Goal: Task Accomplishment & Management: Manage account settings

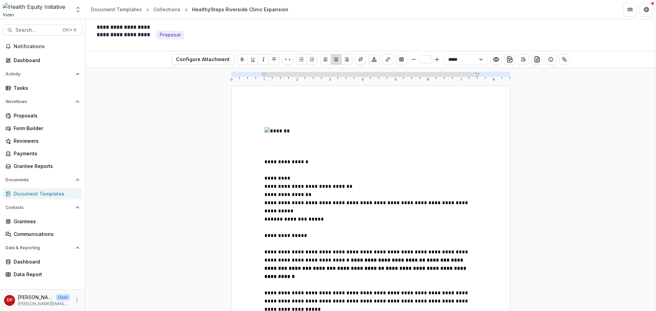
scroll to position [1230, 0]
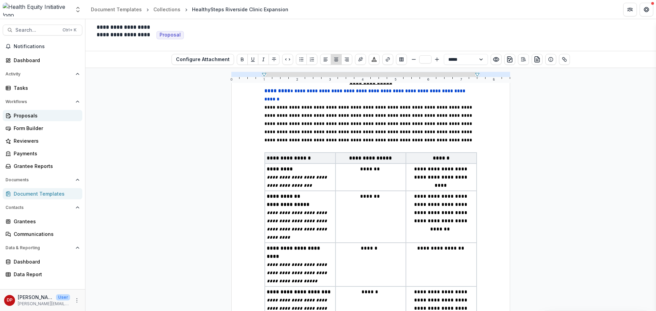
click at [28, 113] on div "Proposals" at bounding box center [45, 115] width 63 height 7
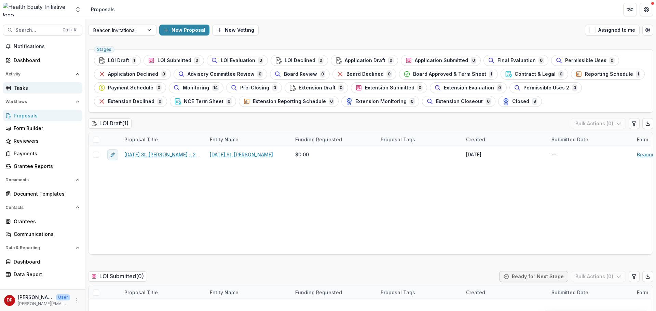
click at [22, 88] on div "Tasks" at bounding box center [45, 87] width 63 height 7
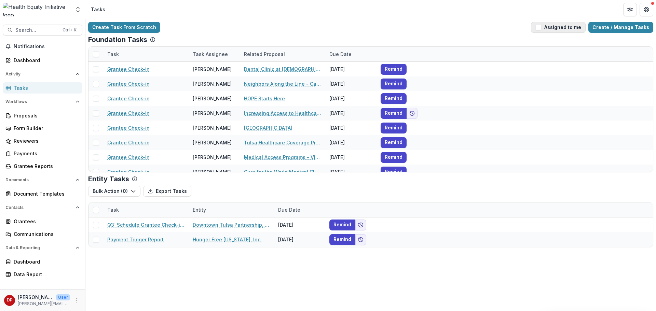
click at [557, 28] on button "Assigned to me" at bounding box center [558, 27] width 55 height 11
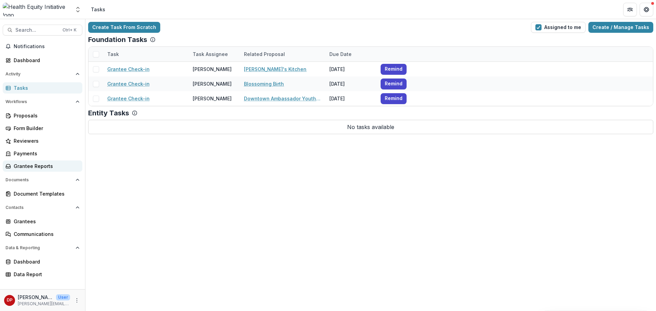
click at [40, 170] on link "Grantee Reports" at bounding box center [43, 166] width 80 height 11
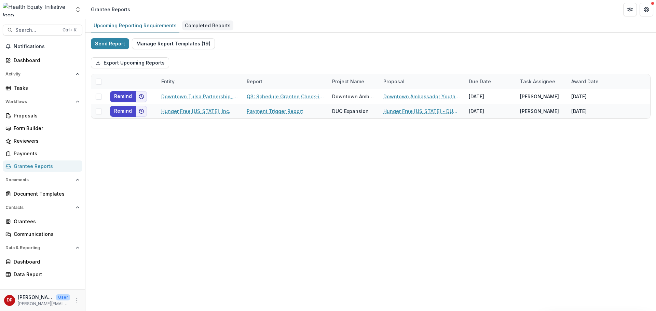
click at [215, 22] on div "Completed Reports" at bounding box center [207, 26] width 51 height 10
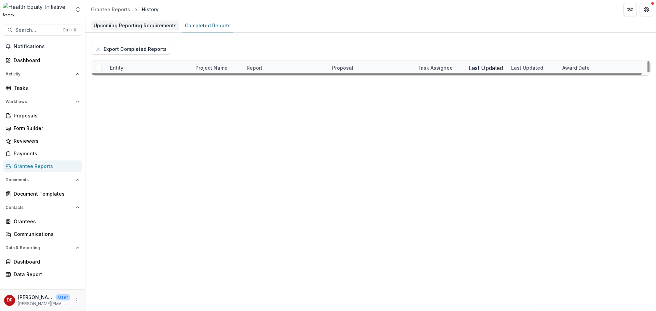
click at [160, 25] on div "Upcoming Reporting Requirements" at bounding box center [135, 26] width 88 height 10
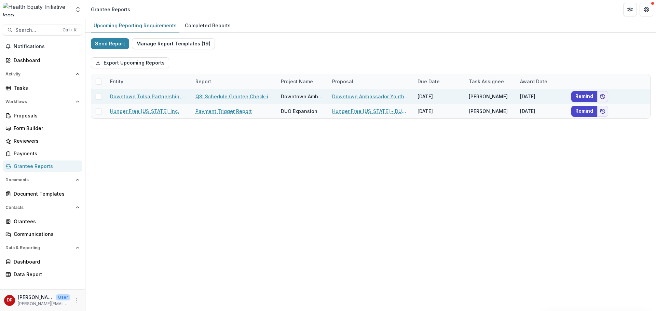
click at [175, 102] on div "Downtown Tulsa Partnership, Inc." at bounding box center [148, 96] width 77 height 15
click at [176, 93] on link "Downtown Tulsa Partnership, Inc." at bounding box center [148, 96] width 77 height 7
click at [237, 99] on link "Q3: Schedule Grantee Check-in with [PERSON_NAME]" at bounding box center [233, 96] width 77 height 7
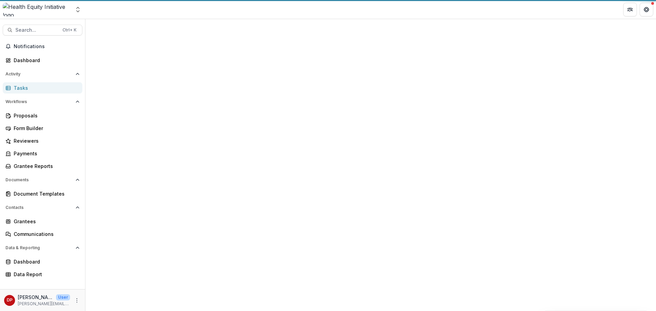
select select "********"
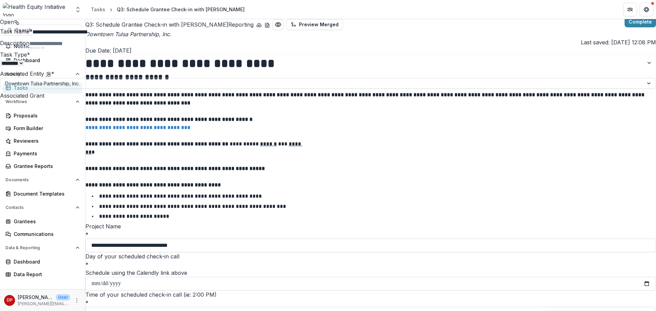
drag, startPoint x: 464, startPoint y: 105, endPoint x: 492, endPoint y: 112, distance: 28.3
click at [471, 311] on div "**********" at bounding box center [328, 311] width 656 height 0
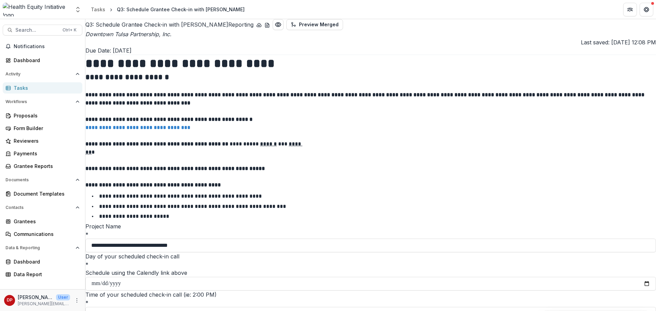
scroll to position [263, 0]
click at [56, 87] on div "Tasks" at bounding box center [45, 87] width 63 height 7
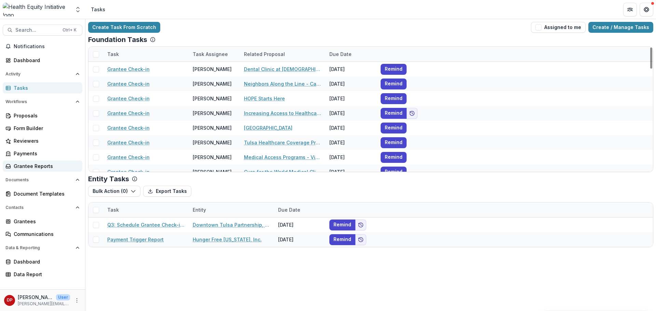
click at [25, 162] on link "Grantee Reports" at bounding box center [43, 166] width 80 height 11
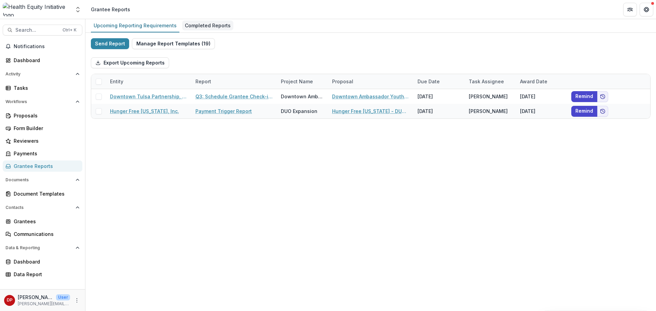
click at [200, 27] on div "Completed Reports" at bounding box center [207, 26] width 51 height 10
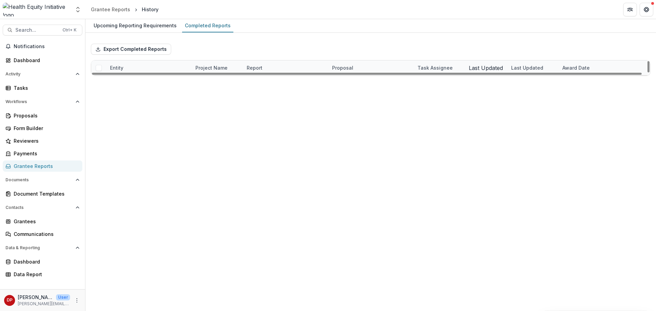
click at [158, 71] on div "Entity" at bounding box center [148, 67] width 85 height 15
click at [151, 86] on input at bounding box center [133, 89] width 55 height 8
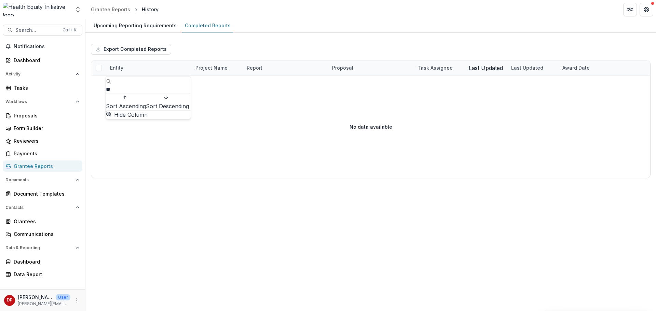
type input "*"
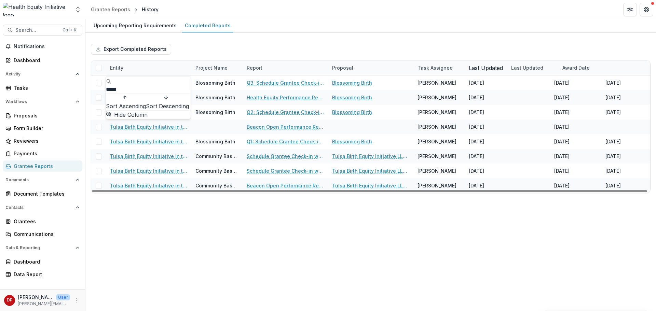
type input "*****"
click at [218, 39] on div "Export Completed Reports" at bounding box center [371, 49] width 560 height 22
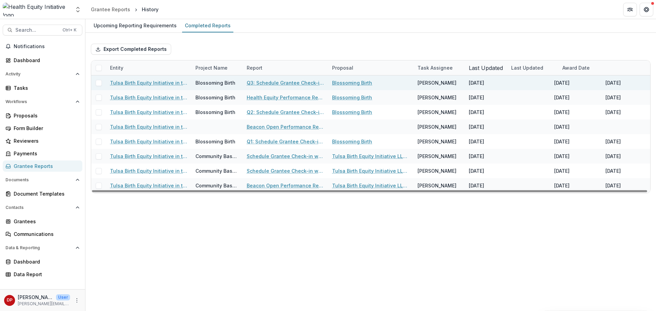
click at [250, 81] on link "Q3: Schedule Grantee Check-in with [PERSON_NAME]" at bounding box center [285, 82] width 77 height 7
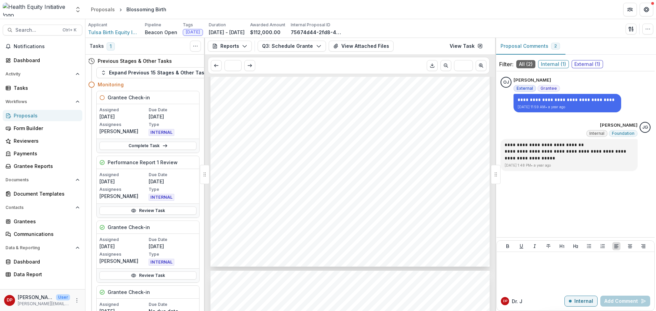
scroll to position [171, 0]
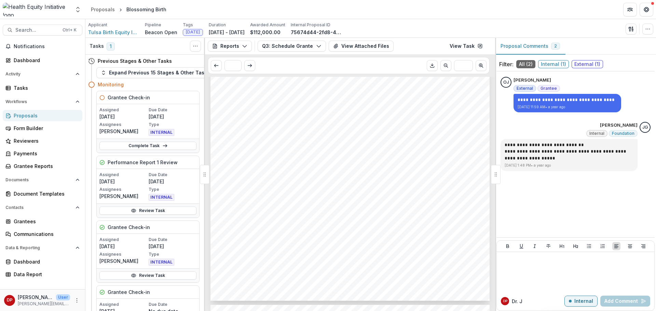
click at [253, 201] on span "$112,000.00" at bounding box center [243, 198] width 32 height 5
click at [284, 190] on div "- - - Submission Responses Q3: Schedule Grantee Check-in with Dr. Janel Pasley …" at bounding box center [349, 103] width 279 height 395
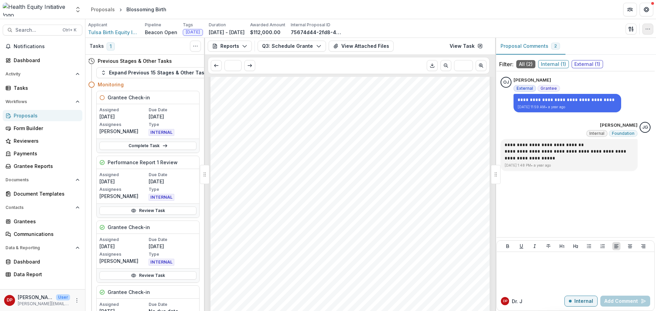
click at [647, 30] on icon "button" at bounding box center [647, 28] width 5 height 5
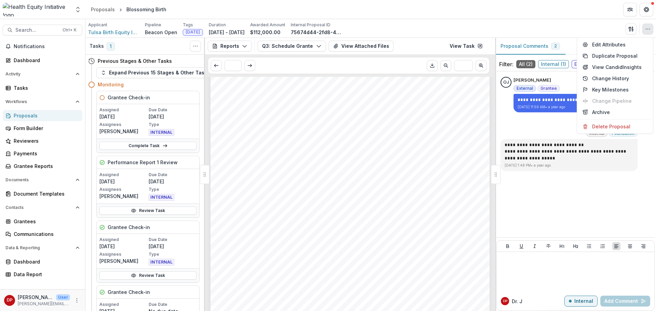
click at [487, 158] on div "- - - Submission Responses Q3: Schedule Grantee Check-in with Dr. Janel Pasley …" at bounding box center [349, 171] width 279 height 395
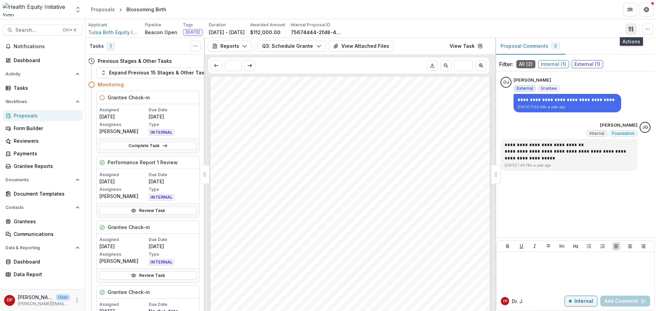
click at [632, 26] on button "button" at bounding box center [631, 29] width 11 height 11
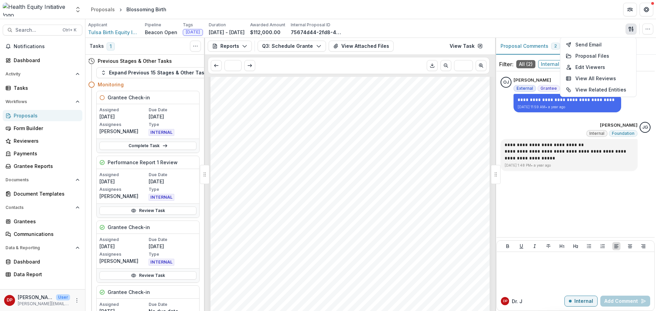
click at [438, 135] on div "- - - Submission Responses Q3: Schedule Grantee Check-in with Dr. Janel Pasley …" at bounding box center [349, 171] width 279 height 395
click at [475, 49] on link "View Task" at bounding box center [466, 46] width 41 height 11
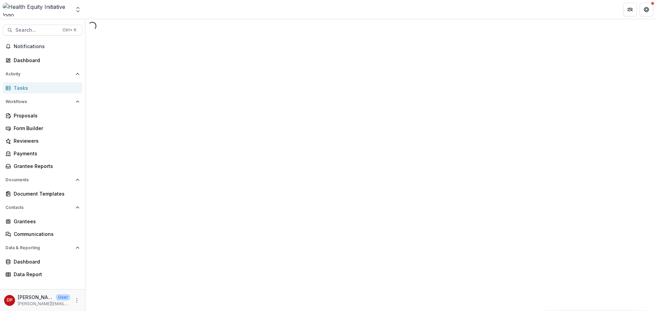
select select "********"
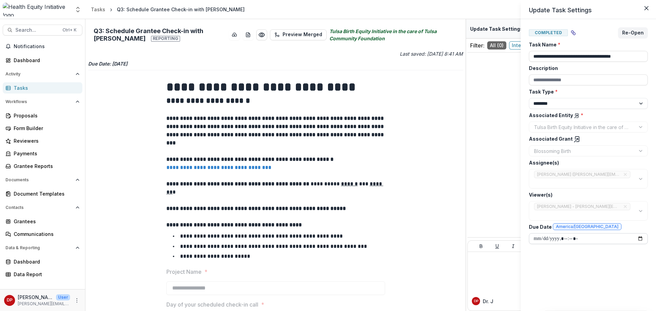
click at [640, 238] on input "Due Date America/[GEOGRAPHIC_DATA]" at bounding box center [588, 238] width 119 height 11
type input "**********"
click at [572, 259] on div "**********" at bounding box center [588, 165] width 119 height 276
click at [632, 36] on button "Re-Open" at bounding box center [633, 32] width 30 height 11
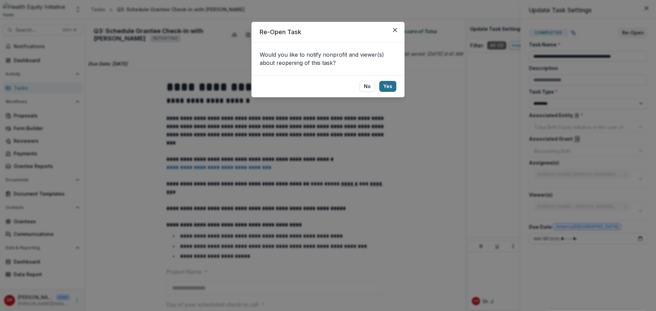
click at [390, 87] on button "Yes" at bounding box center [387, 86] width 17 height 11
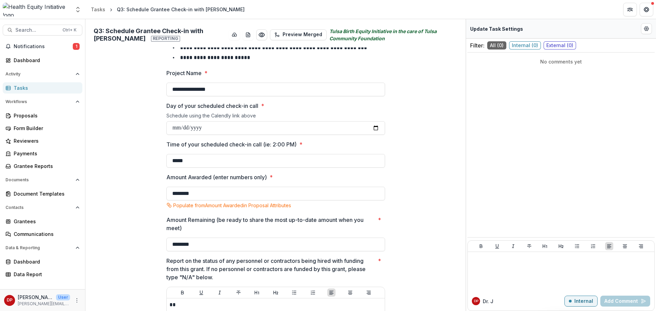
scroll to position [131, 0]
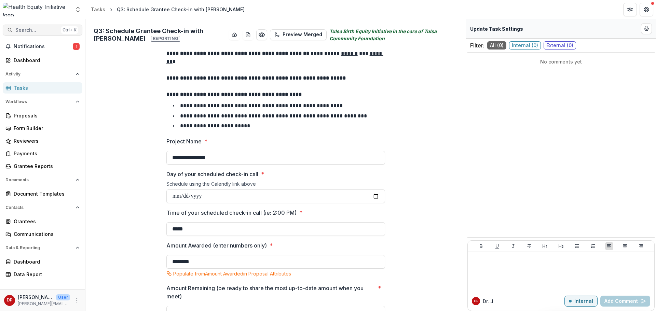
click at [54, 28] on span "Search..." at bounding box center [36, 30] width 43 height 6
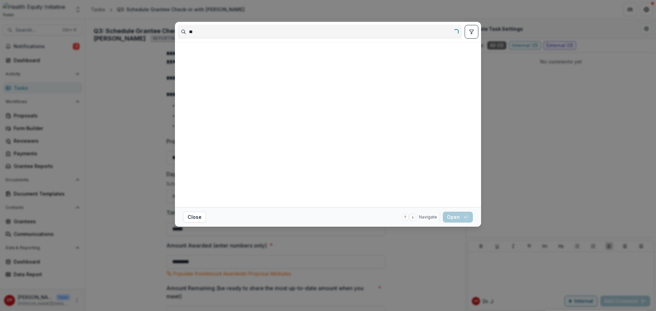
type input "*"
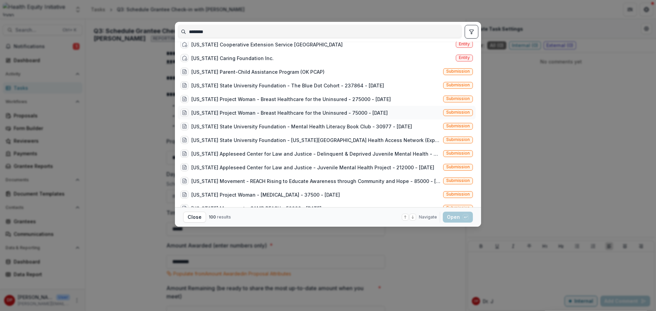
scroll to position [68, 0]
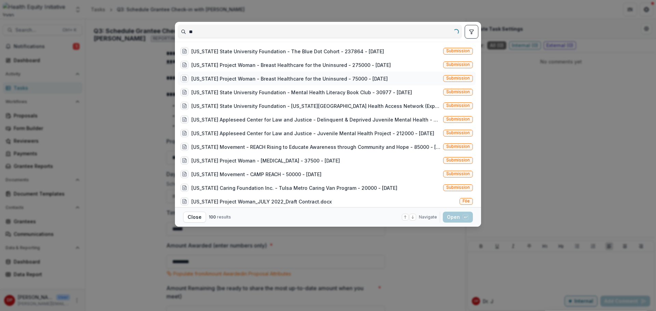
type input "*"
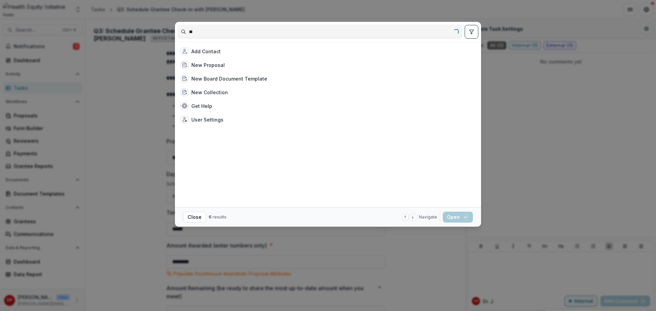
type input "*"
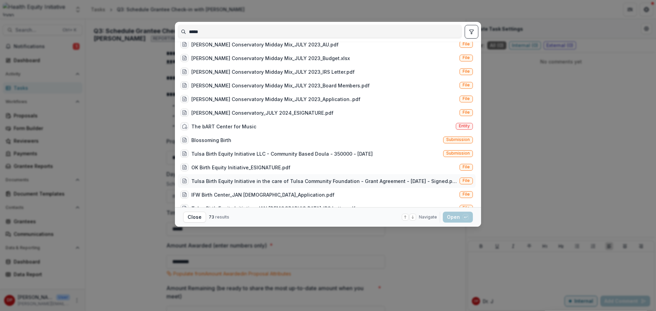
scroll to position [478, 0]
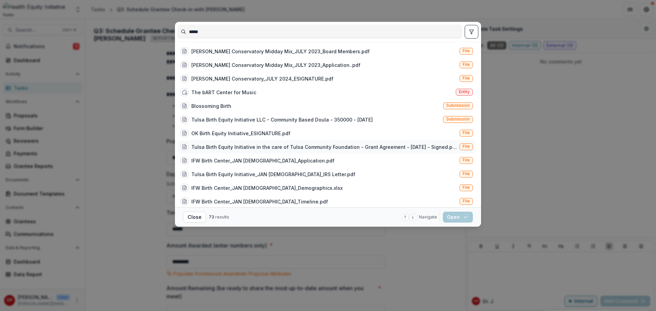
type input "*****"
click at [352, 148] on div "Tulsa Birth Equity Initiative in the care of Tulsa Community Foundation - Grant…" at bounding box center [323, 147] width 265 height 7
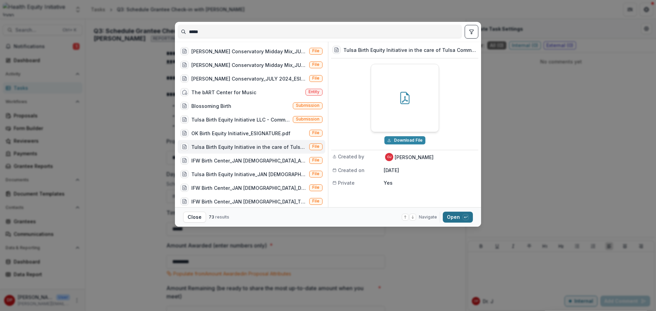
click at [452, 217] on button "Open with enter key" at bounding box center [458, 217] width 30 height 11
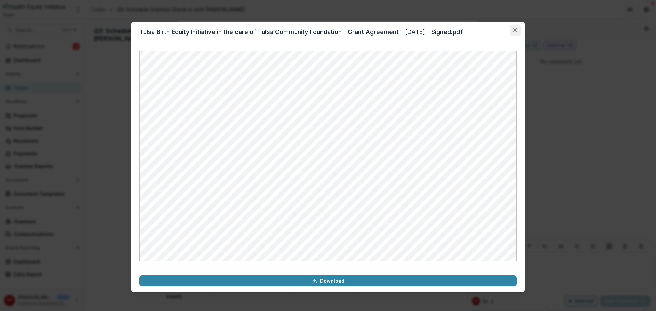
click at [514, 31] on icon "Close" at bounding box center [515, 30] width 4 height 4
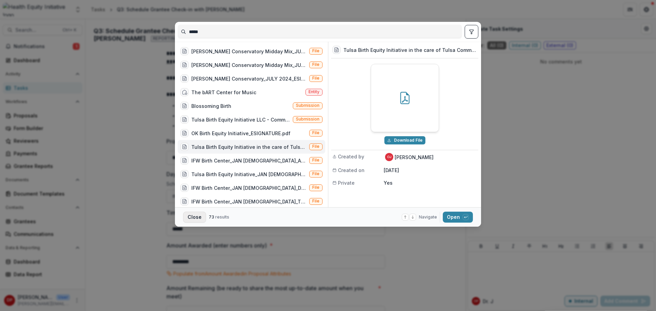
click at [199, 215] on button "Close" at bounding box center [194, 217] width 23 height 11
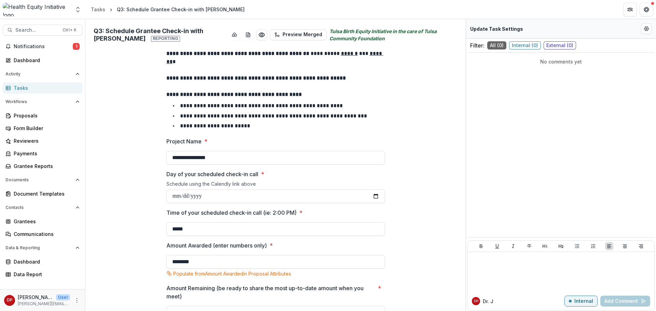
click at [48, 41] on div "Search... Ctrl + K Notifications 1 Dashboard Activity Tasks Workflows Proposals…" at bounding box center [42, 165] width 85 height 292
click at [48, 44] on span "Notifications" at bounding box center [43, 47] width 59 height 6
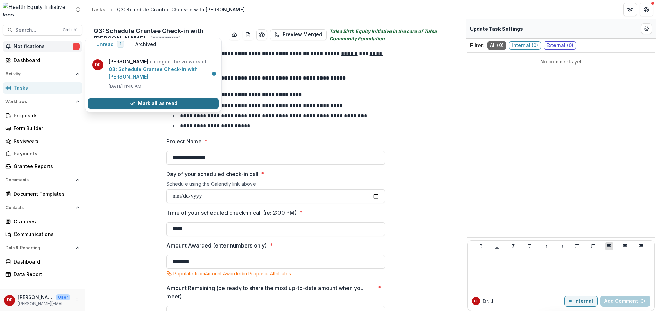
click at [157, 98] on button "Mark all as read" at bounding box center [153, 103] width 131 height 11
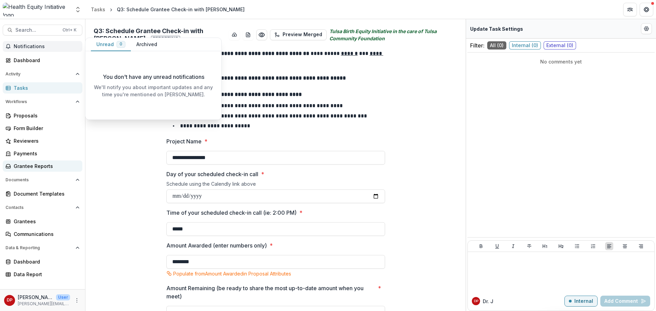
click at [22, 162] on link "Grantee Reports" at bounding box center [43, 166] width 80 height 11
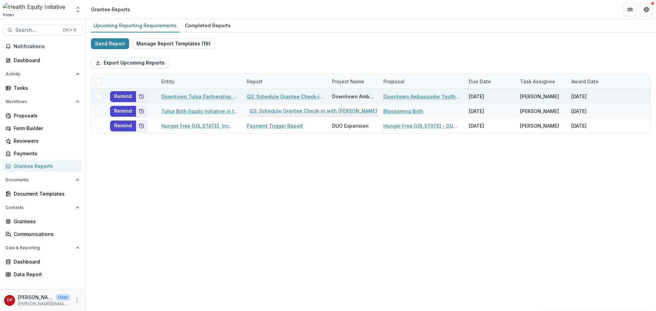
click at [258, 97] on link "Q3: Schedule Grantee Check-in with [PERSON_NAME]" at bounding box center [285, 96] width 77 height 7
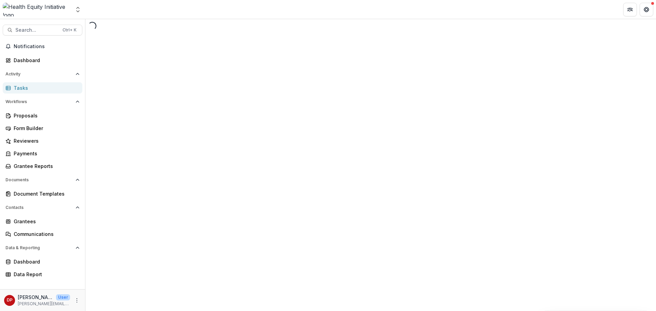
select select "********"
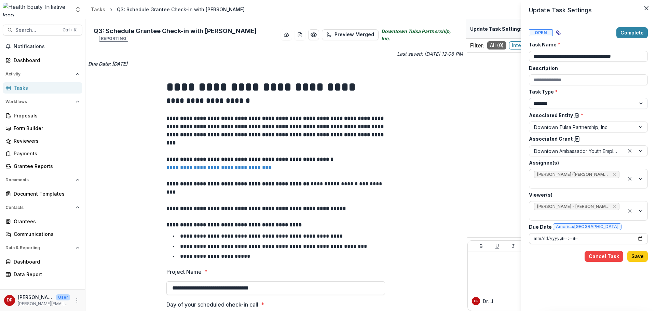
drag, startPoint x: 464, startPoint y: 110, endPoint x: 463, endPoint y: 151, distance: 41.0
click at [463, 151] on div "**********" at bounding box center [328, 155] width 656 height 311
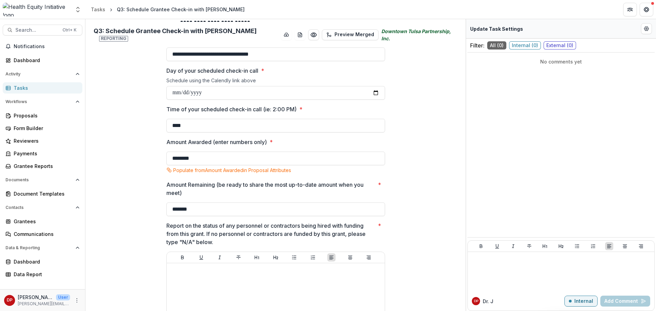
scroll to position [224, 0]
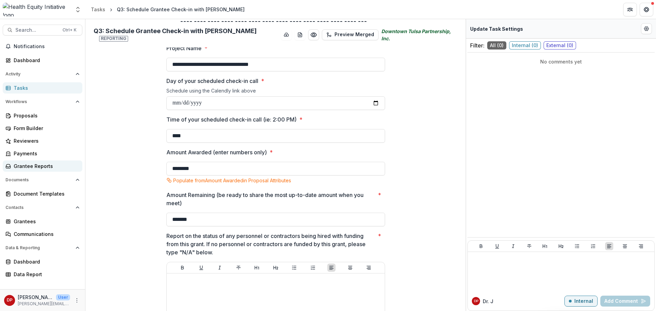
click at [50, 172] on link "Grantee Reports" at bounding box center [43, 166] width 80 height 11
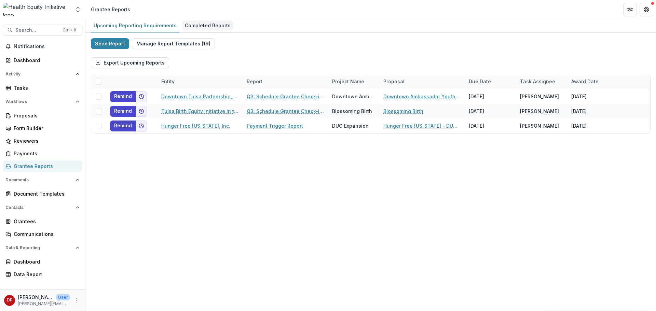
click at [199, 24] on div "Completed Reports" at bounding box center [207, 26] width 51 height 10
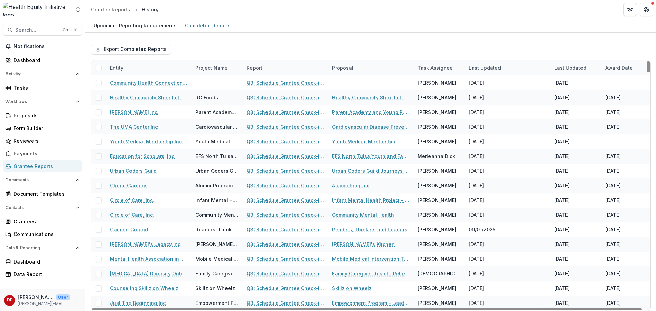
click at [177, 68] on div "Entity" at bounding box center [148, 67] width 85 height 15
click at [160, 84] on input at bounding box center [148, 83] width 82 height 11
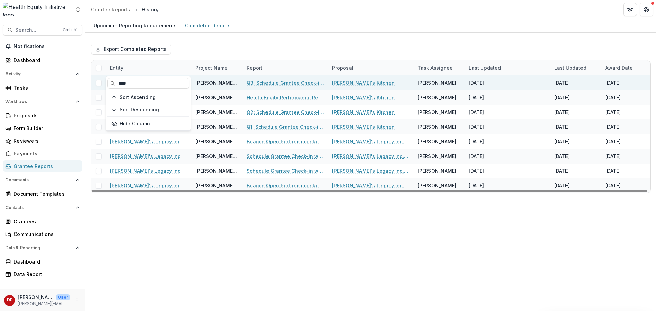
type input "****"
click at [257, 80] on link "Q3: Schedule Grantee Check-in with [PERSON_NAME]" at bounding box center [285, 82] width 77 height 7
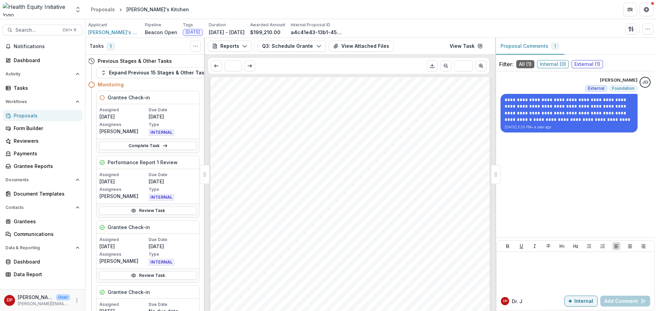
scroll to position [171, 0]
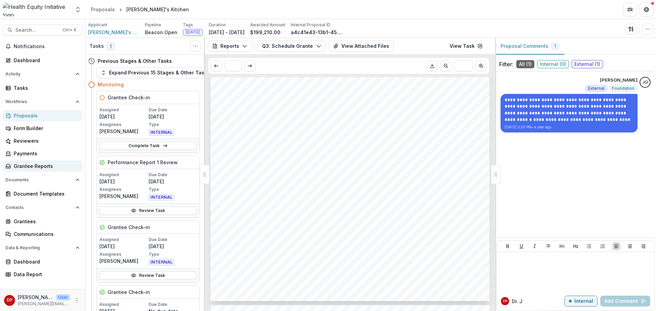
click at [45, 167] on div "Grantee Reports" at bounding box center [45, 166] width 63 height 7
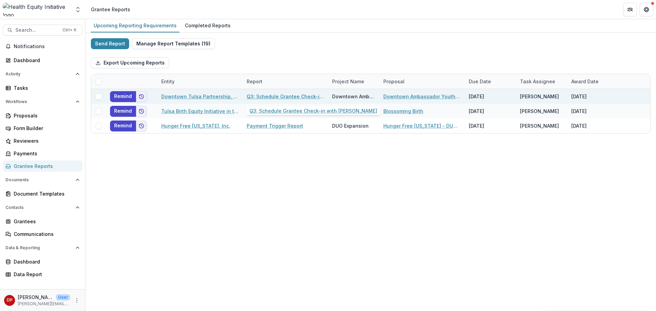
click at [256, 98] on link "Q3: Schedule Grantee Check-in with [PERSON_NAME]" at bounding box center [285, 96] width 77 height 7
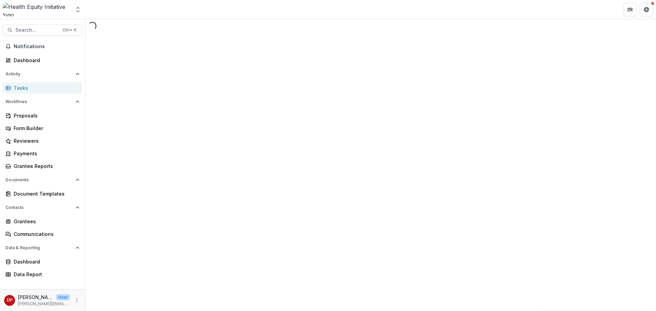
select select "********"
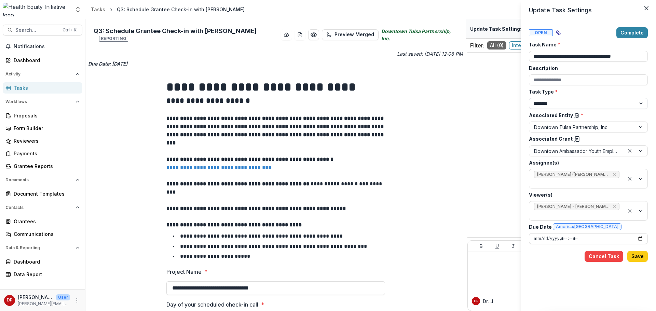
drag, startPoint x: 465, startPoint y: 51, endPoint x: 414, endPoint y: 168, distance: 127.9
click at [463, 90] on div "**********" at bounding box center [328, 155] width 656 height 311
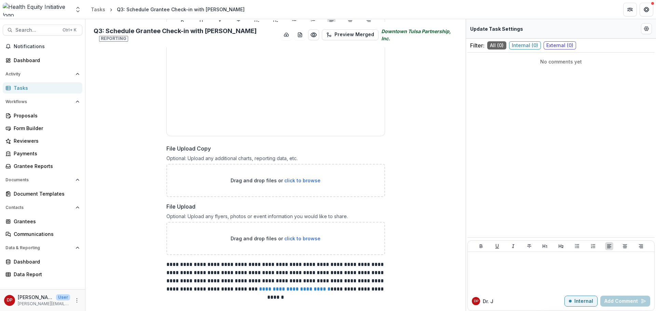
scroll to position [503, 0]
